Goal: Transaction & Acquisition: Book appointment/travel/reservation

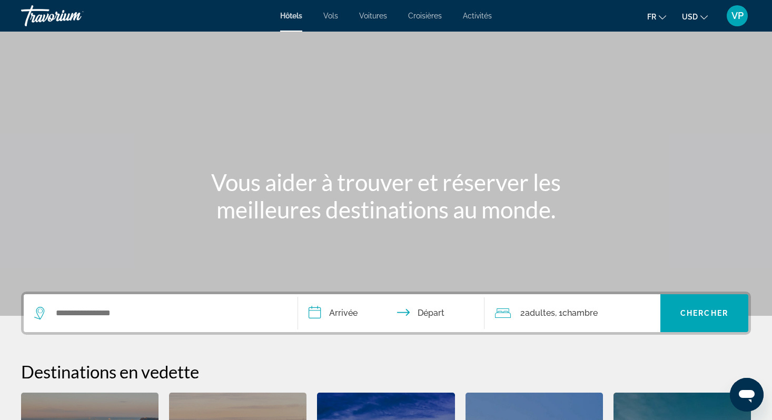
click at [691, 14] on span "USD" at bounding box center [690, 17] width 16 height 8
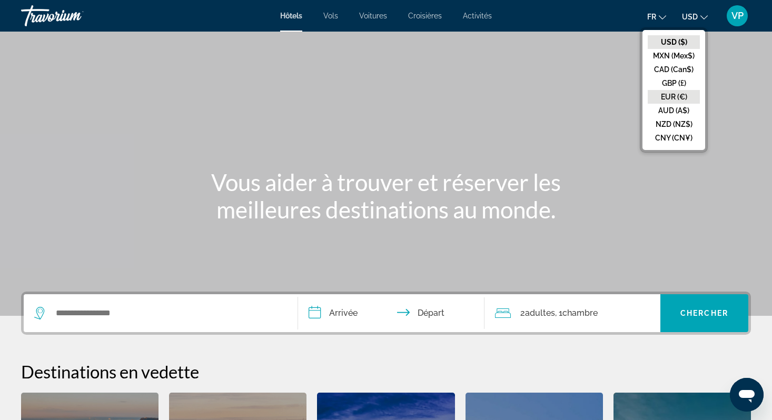
click at [668, 93] on button "EUR (€)" at bounding box center [674, 97] width 52 height 14
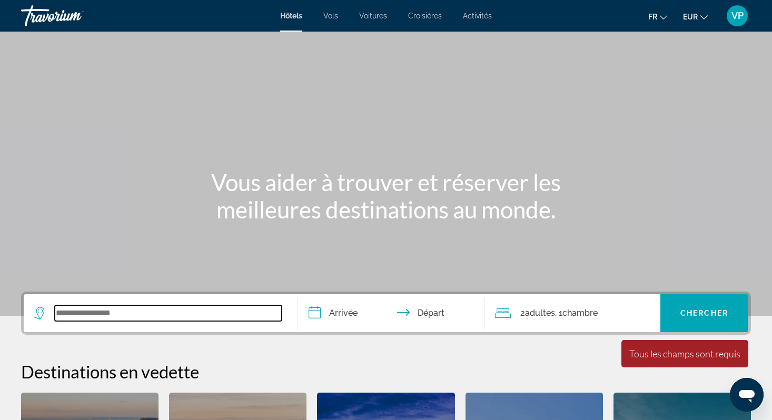
click at [178, 317] on input "Search widget" at bounding box center [168, 314] width 227 height 16
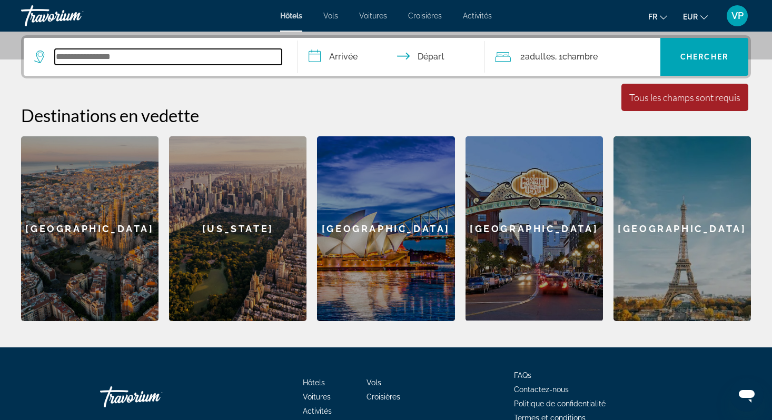
scroll to position [258, 0]
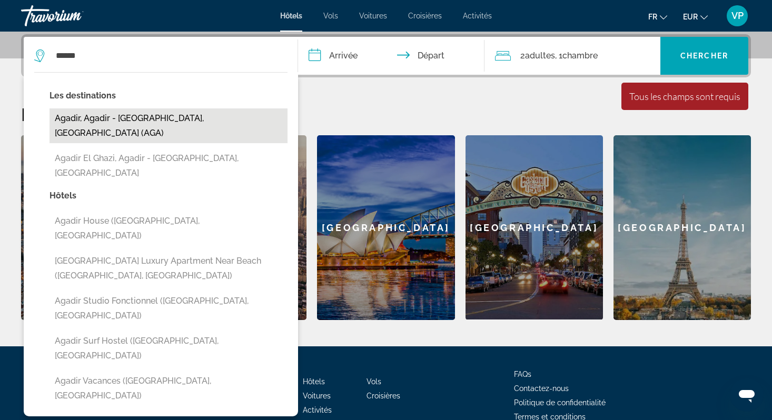
click at [156, 118] on button "Agadir, Agadir - [GEOGRAPHIC_DATA], [GEOGRAPHIC_DATA] (AGA)" at bounding box center [169, 126] width 238 height 35
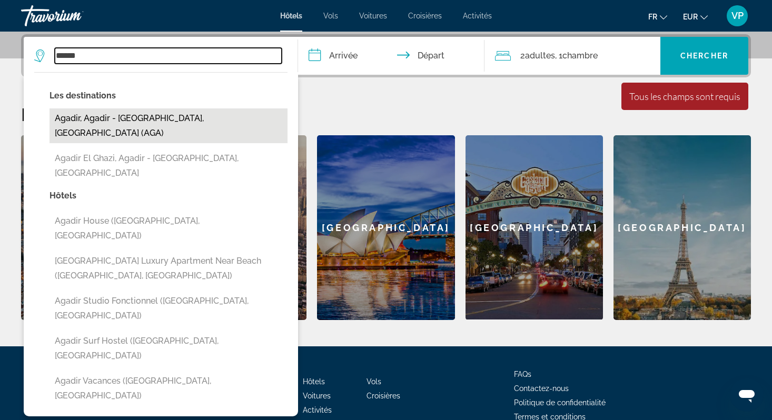
type input "**********"
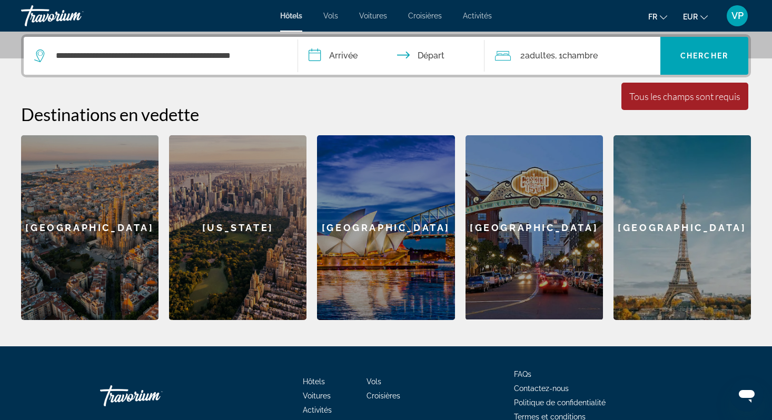
click at [352, 57] on input "**********" at bounding box center [393, 57] width 191 height 41
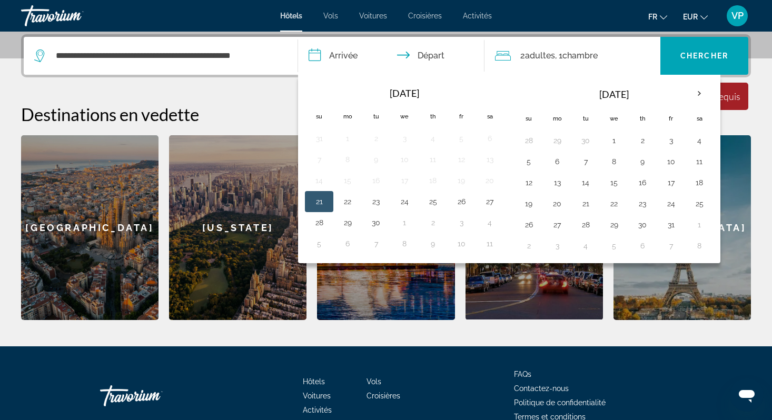
click at [324, 200] on button "21" at bounding box center [319, 201] width 17 height 15
click at [347, 199] on button "22" at bounding box center [347, 201] width 17 height 15
type input "**********"
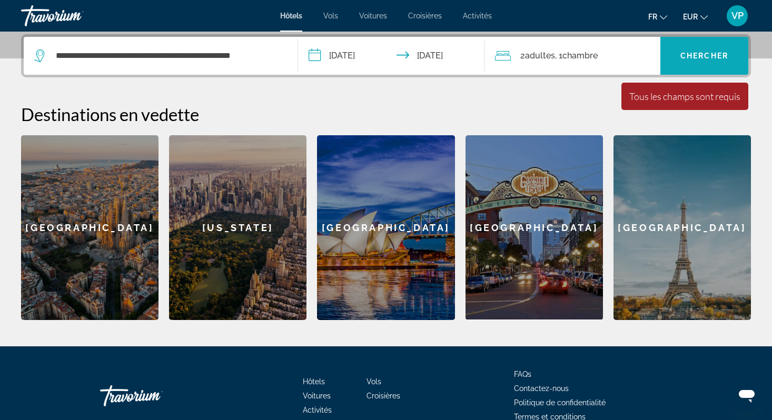
click at [693, 54] on span "Chercher" at bounding box center [705, 56] width 48 height 8
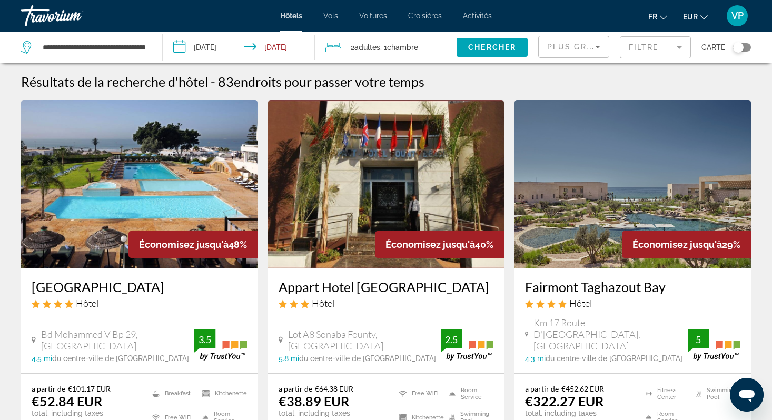
click at [596, 50] on icon "Sort by" at bounding box center [598, 47] width 13 height 13
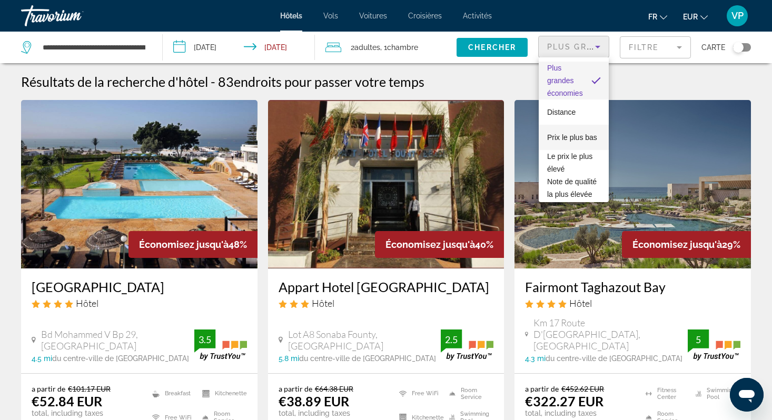
click at [577, 132] on span "Prix le plus bas" at bounding box center [572, 137] width 50 height 13
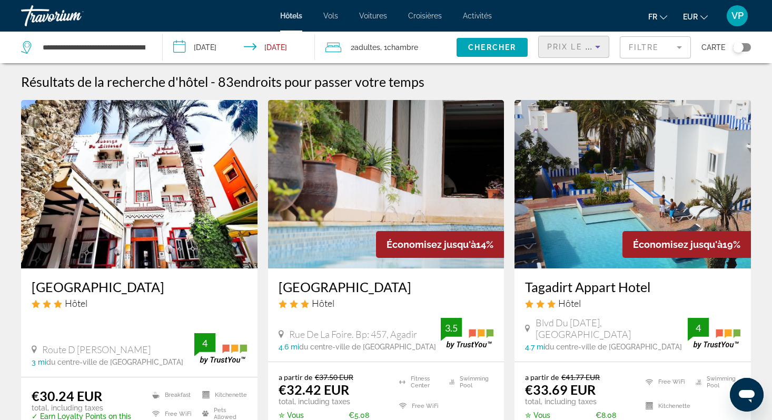
click at [652, 38] on mat-form-field "Filtre" at bounding box center [655, 47] width 71 height 22
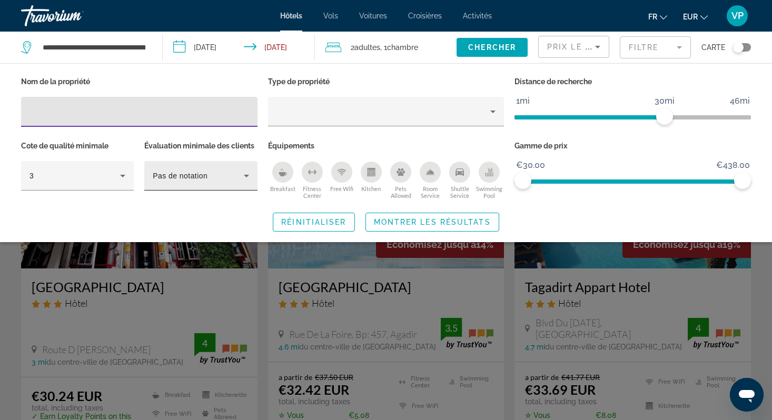
click at [236, 180] on div "Pas de notation" at bounding box center [198, 176] width 91 height 13
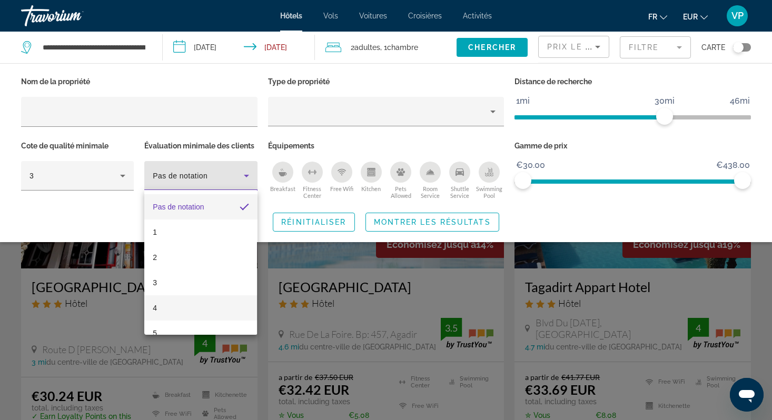
click at [210, 304] on mat-option "4" at bounding box center [200, 308] width 113 height 25
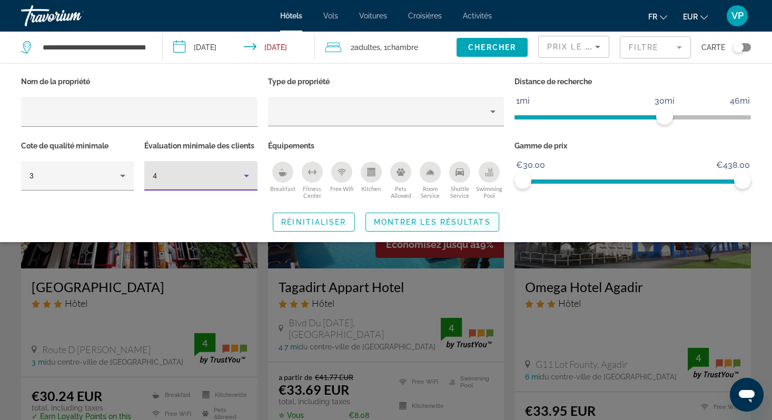
click at [382, 224] on span "Montrer les résultats" at bounding box center [432, 222] width 117 height 8
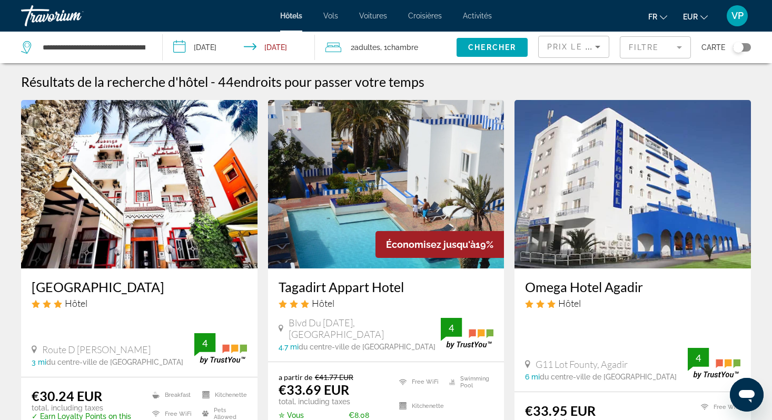
click at [634, 46] on mat-form-field "Filtre" at bounding box center [655, 47] width 71 height 22
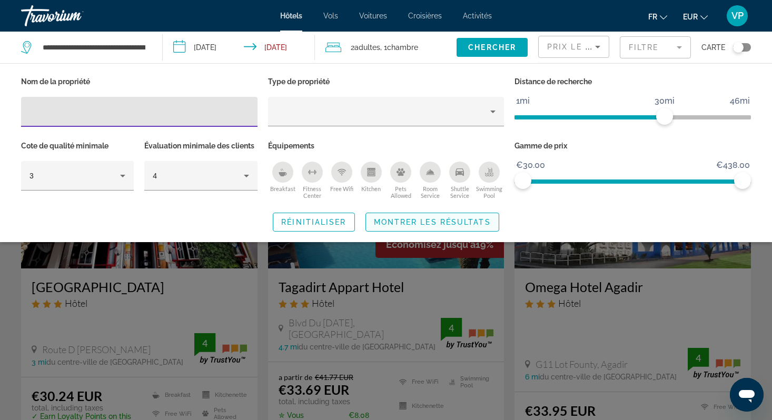
click at [421, 219] on span "Montrer les résultats" at bounding box center [432, 222] width 117 height 8
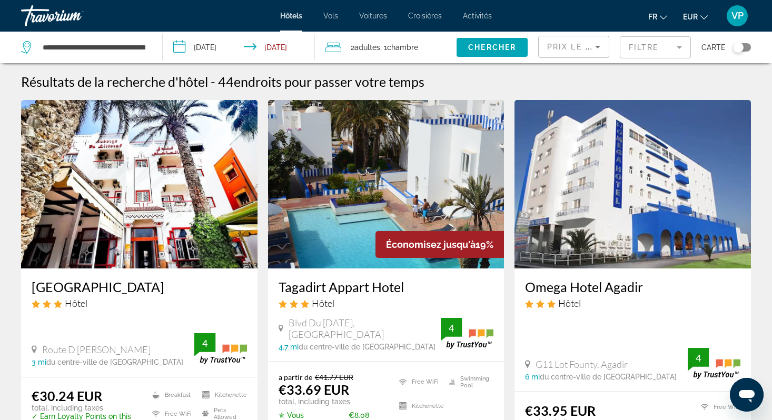
click at [740, 48] on div "Toggle map" at bounding box center [738, 47] width 11 height 11
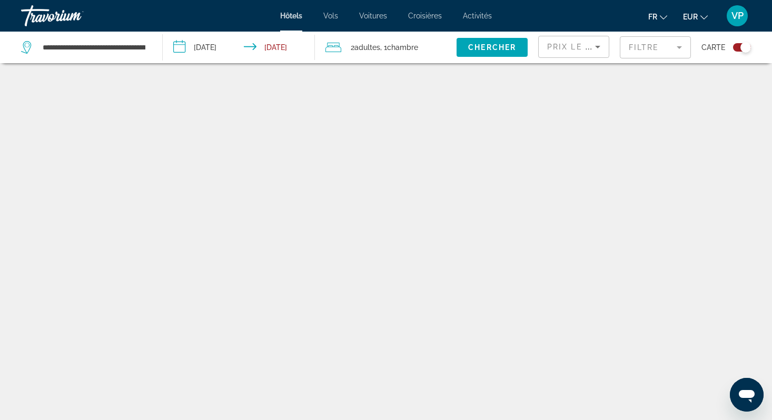
scroll to position [63, 0]
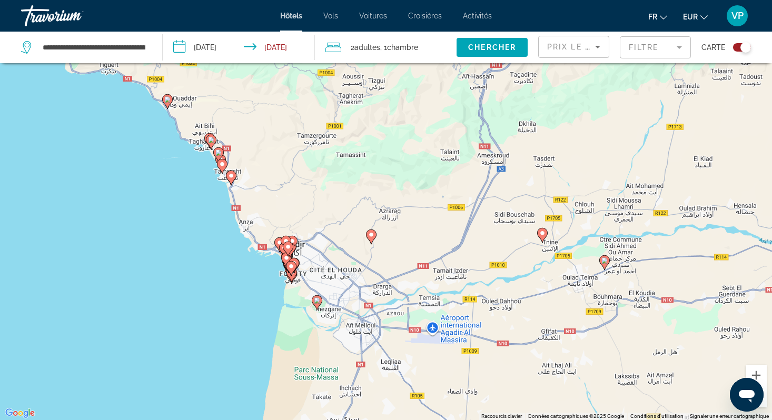
click at [302, 263] on div "Pour activer le glissement avec le clavier, appuyez sur Alt+Entrée. Une fois ce…" at bounding box center [386, 210] width 772 height 420
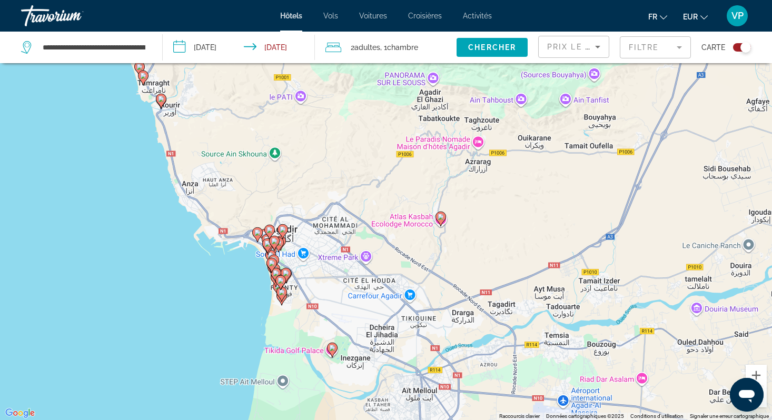
click at [297, 278] on div "Pour activer le glissement avec le clavier, appuyez sur Alt+Entrée. Une fois ce…" at bounding box center [386, 210] width 772 height 420
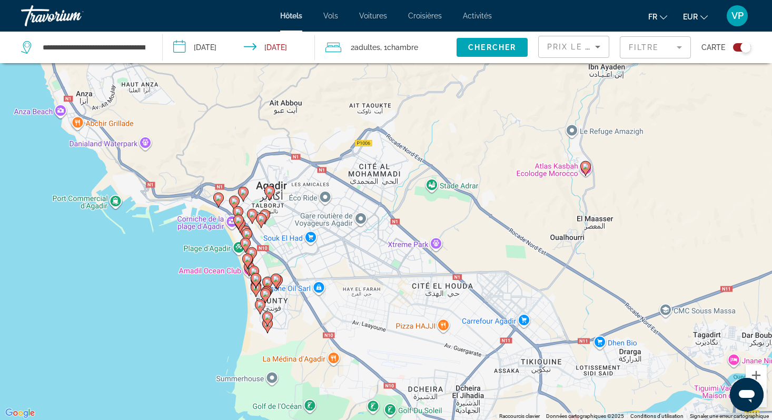
click at [296, 259] on div "Pour activer le glissement avec le clavier, appuyez sur Alt+Entrée. Une fois ce…" at bounding box center [386, 210] width 772 height 420
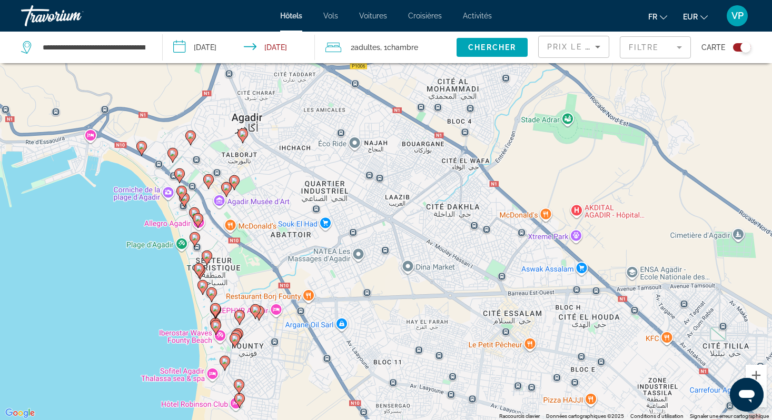
click at [269, 261] on div "Pour activer le glissement avec le clavier, appuyez sur Alt+Entrée. Une fois ce…" at bounding box center [386, 210] width 772 height 420
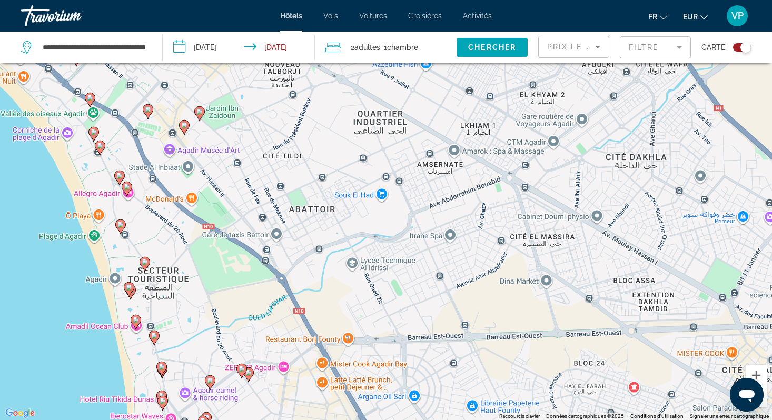
click at [201, 116] on icon "Main content" at bounding box center [199, 114] width 9 height 14
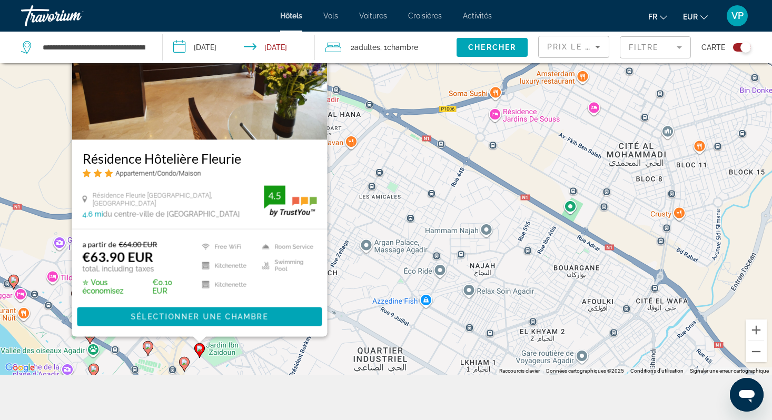
scroll to position [126, 0]
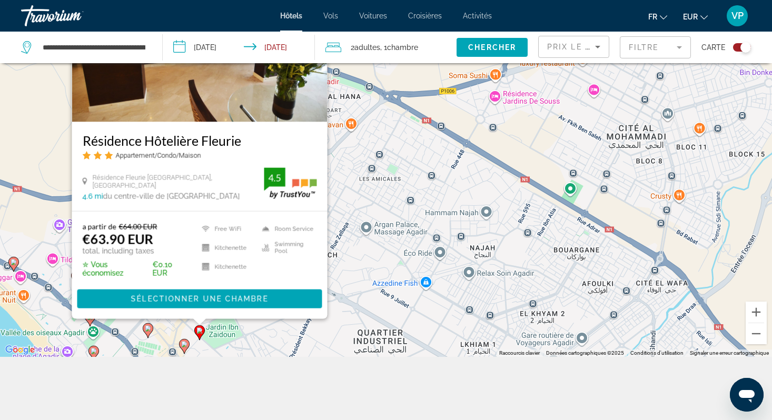
click at [186, 346] on image "Main content" at bounding box center [184, 344] width 6 height 6
